Goal: Task Accomplishment & Management: Manage account settings

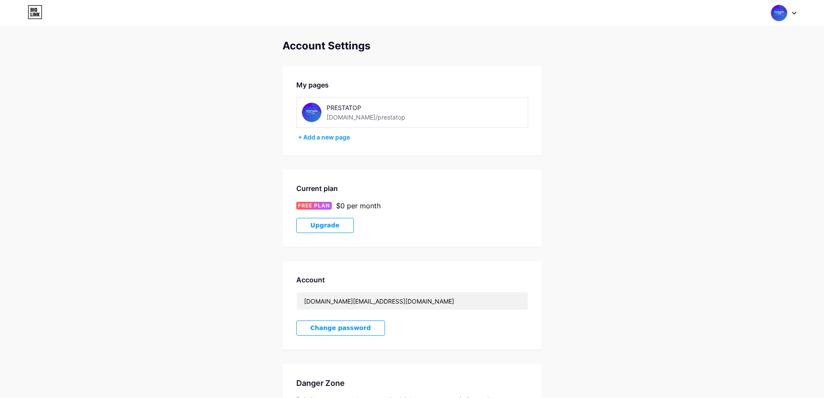
click at [793, 15] on div at bounding box center [783, 13] width 25 height 16
click at [724, 97] on link "Dashboard" at bounding box center [742, 98] width 107 height 23
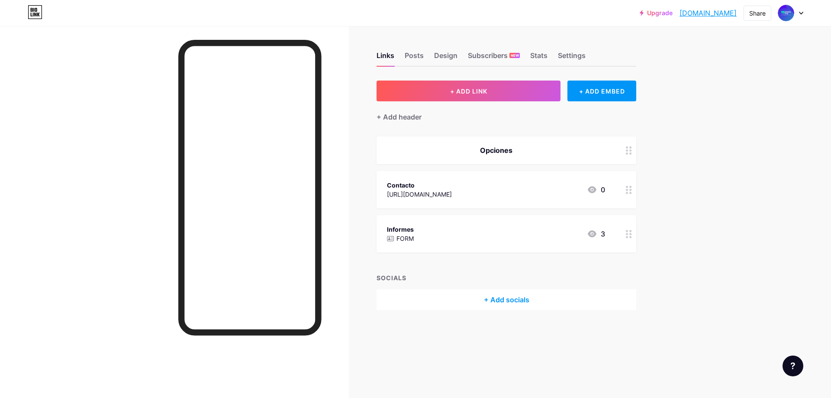
click at [518, 302] on div "+ Add socials" at bounding box center [506, 299] width 260 height 21
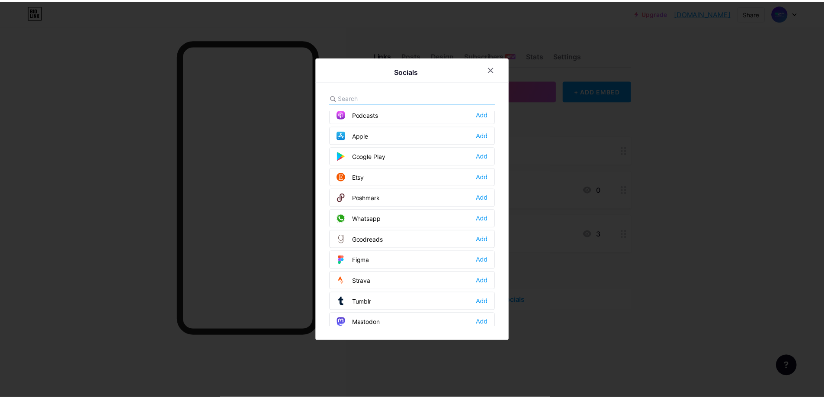
scroll to position [735, 0]
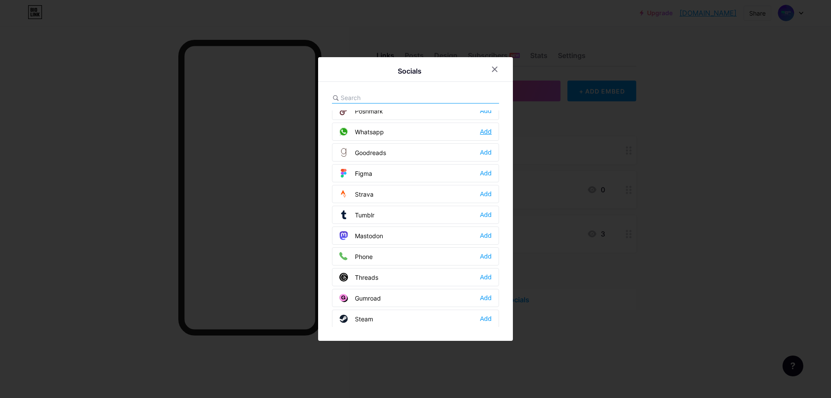
click at [486, 130] on div "Add" at bounding box center [486, 131] width 12 height 9
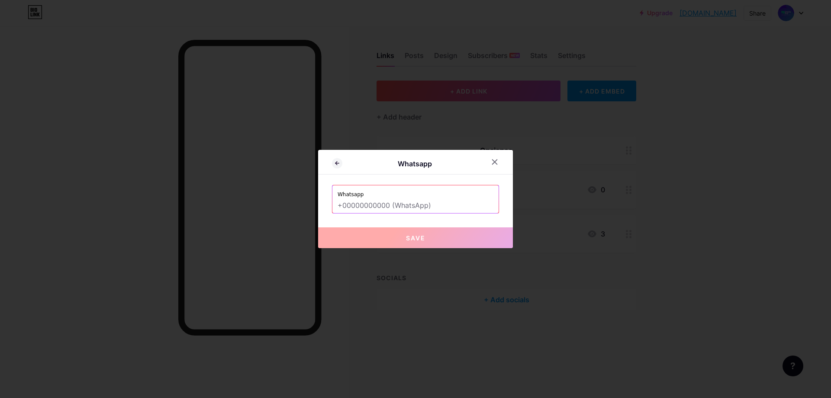
click at [440, 205] on input "text" at bounding box center [415, 205] width 156 height 15
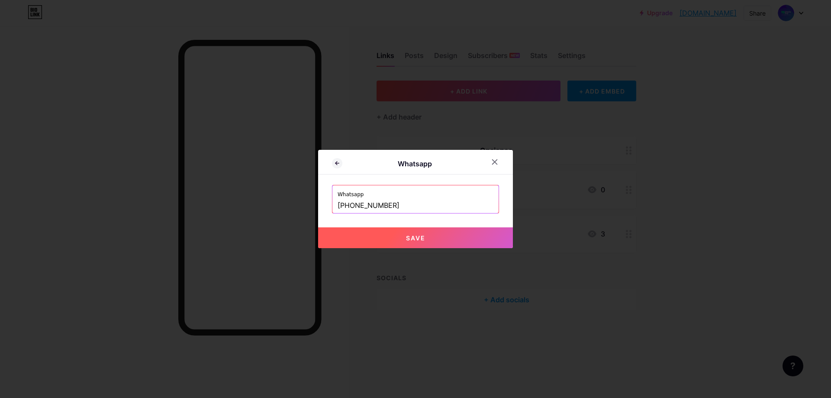
click at [427, 240] on button "Save" at bounding box center [415, 237] width 195 height 21
type input "[URL][DOMAIN_NAME][PHONE_NUMBER]"
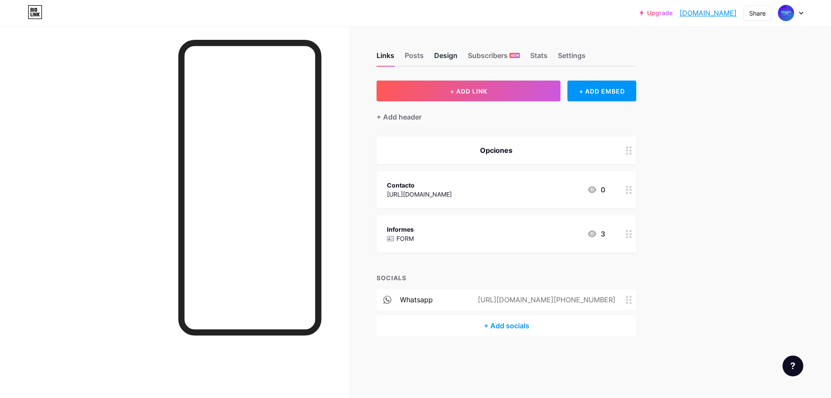
click at [454, 58] on div "Design" at bounding box center [445, 58] width 23 height 16
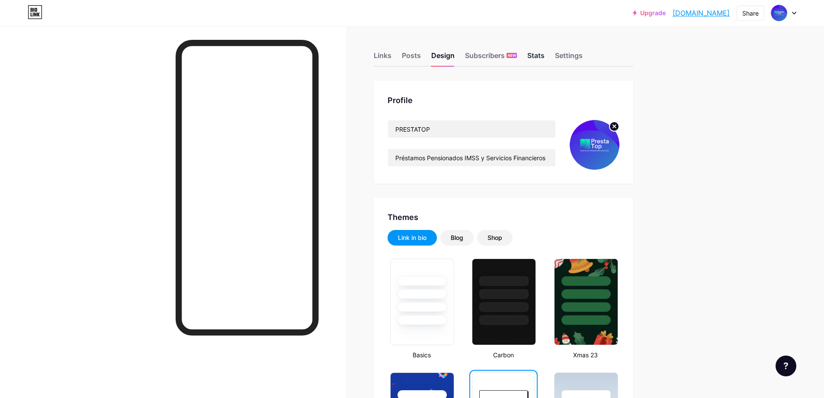
click at [540, 57] on div "Stats" at bounding box center [535, 58] width 17 height 16
click at [579, 55] on div "Settings" at bounding box center [569, 58] width 28 height 16
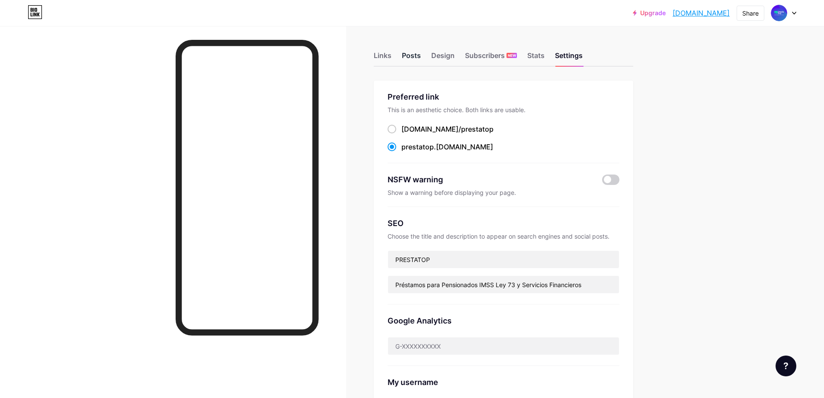
click at [421, 59] on div "Posts" at bounding box center [411, 58] width 19 height 16
click at [385, 61] on div "Links" at bounding box center [383, 58] width 18 height 16
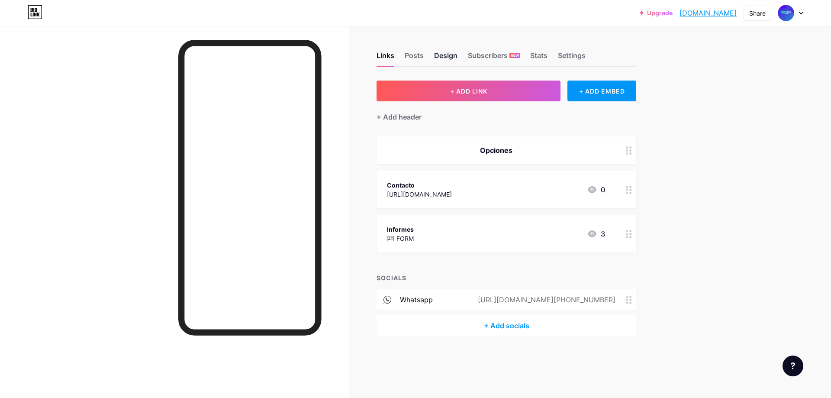
click at [440, 53] on div "Design" at bounding box center [445, 58] width 23 height 16
